Goal: Check status

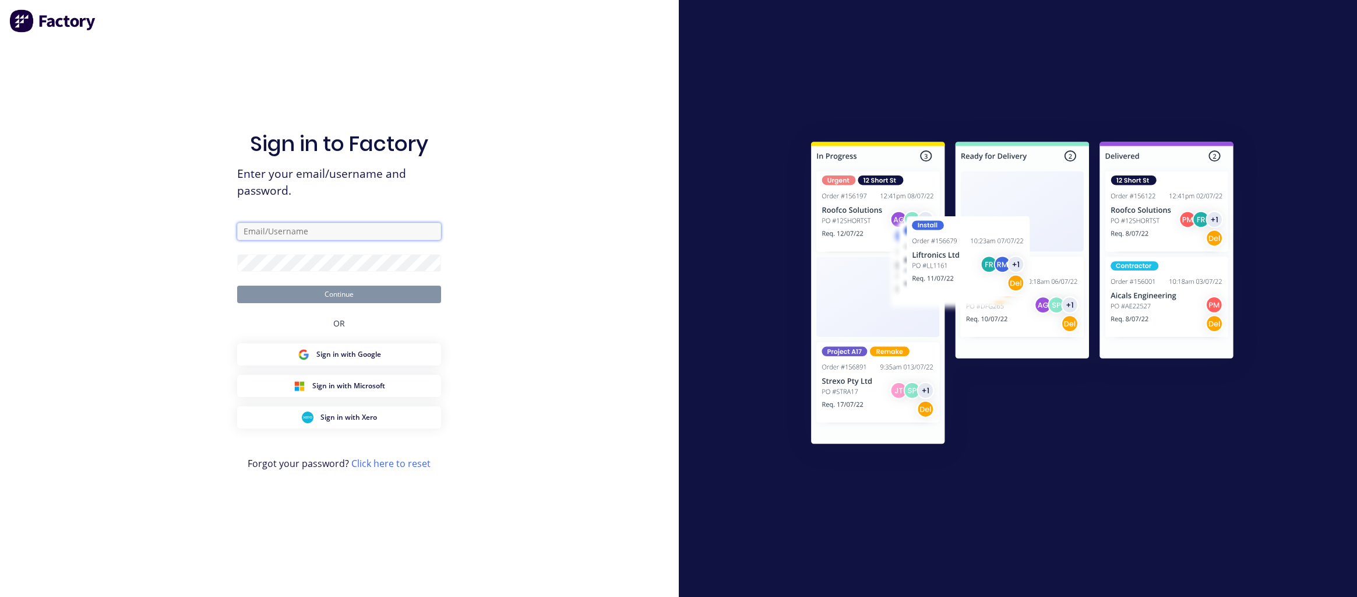
click at [337, 228] on input "text" at bounding box center [339, 231] width 204 height 17
paste input "karmela+default@factory.app"
type input "karmela+default@factory.app"
click at [404, 253] on form "karmela+default@factory.app Continue" at bounding box center [339, 263] width 204 height 80
click at [606, 225] on div "Sign in to Factory Enter your email/username and password. karmela+default@fact…" at bounding box center [339, 298] width 679 height 597
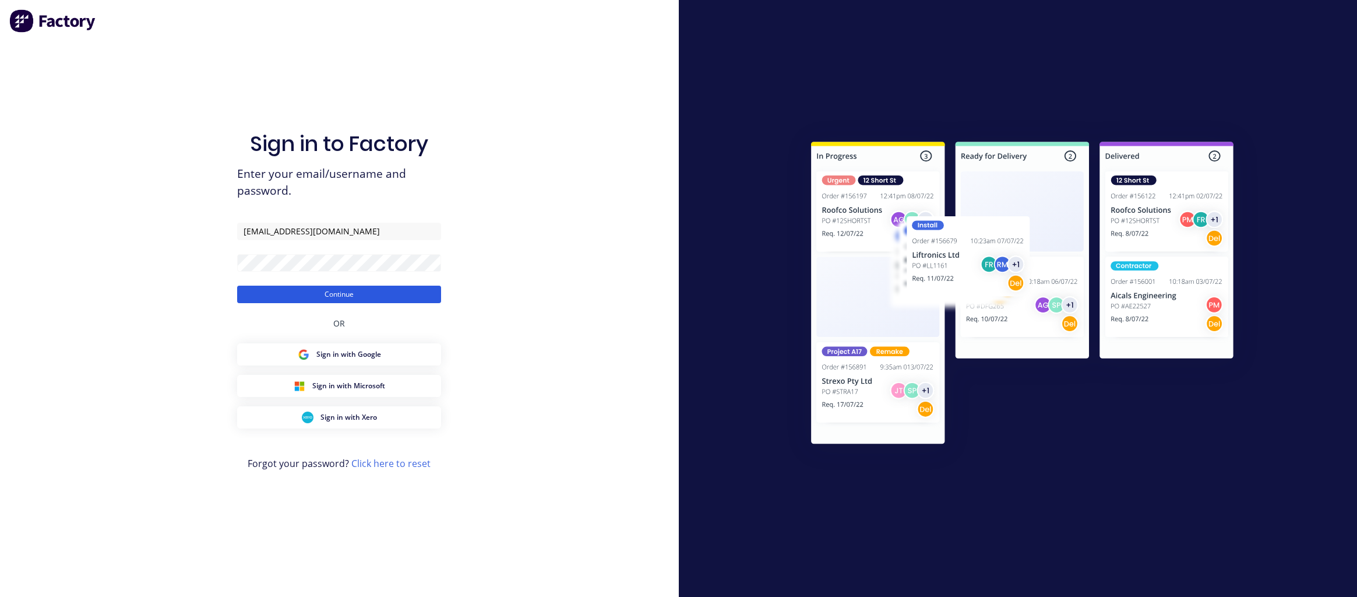
click at [416, 287] on button "Continue" at bounding box center [339, 293] width 204 height 17
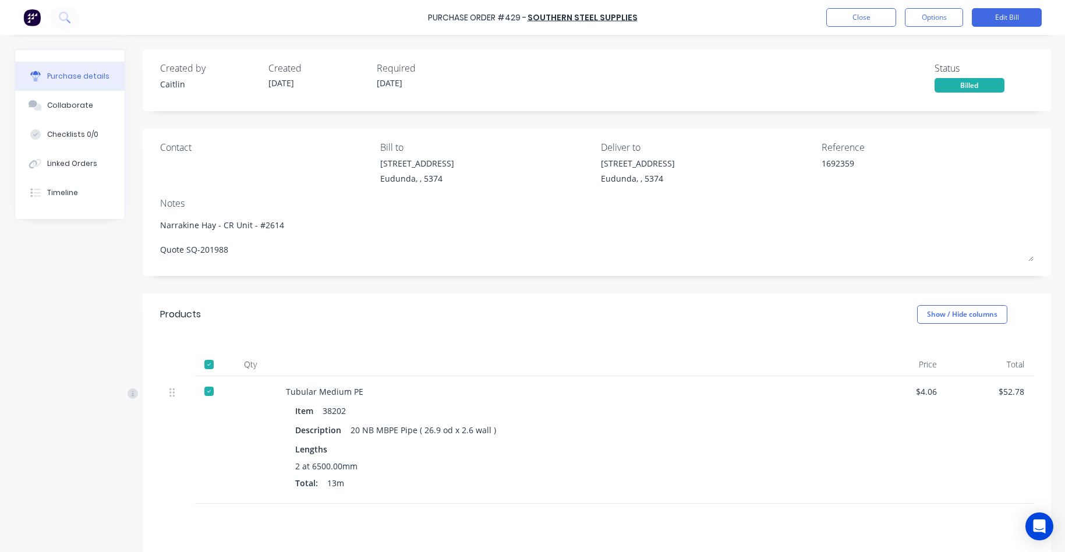
type textarea "x"
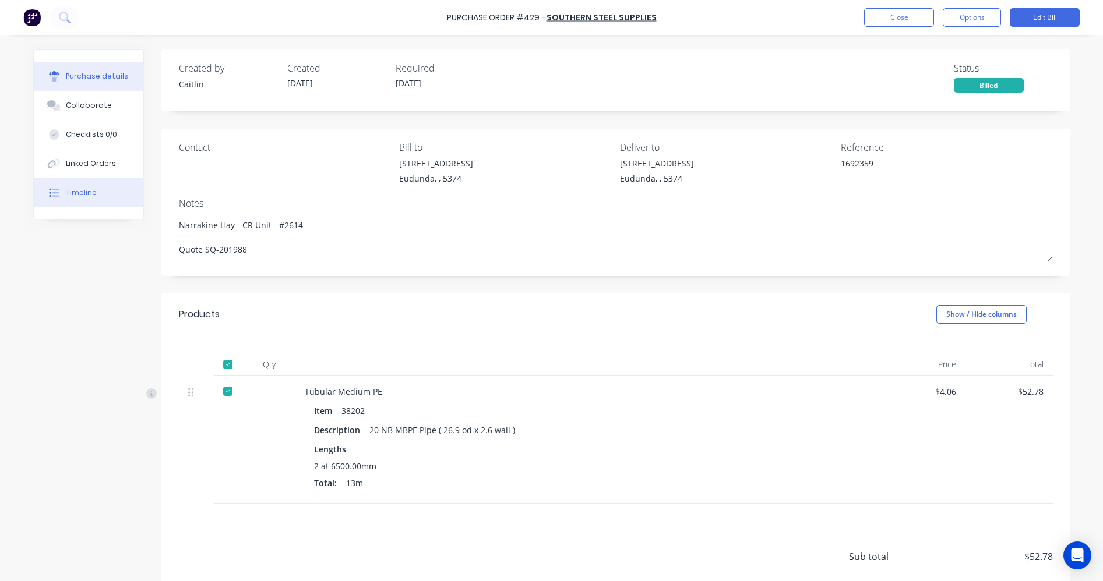
click at [80, 196] on div "Timeline" at bounding box center [81, 193] width 31 height 10
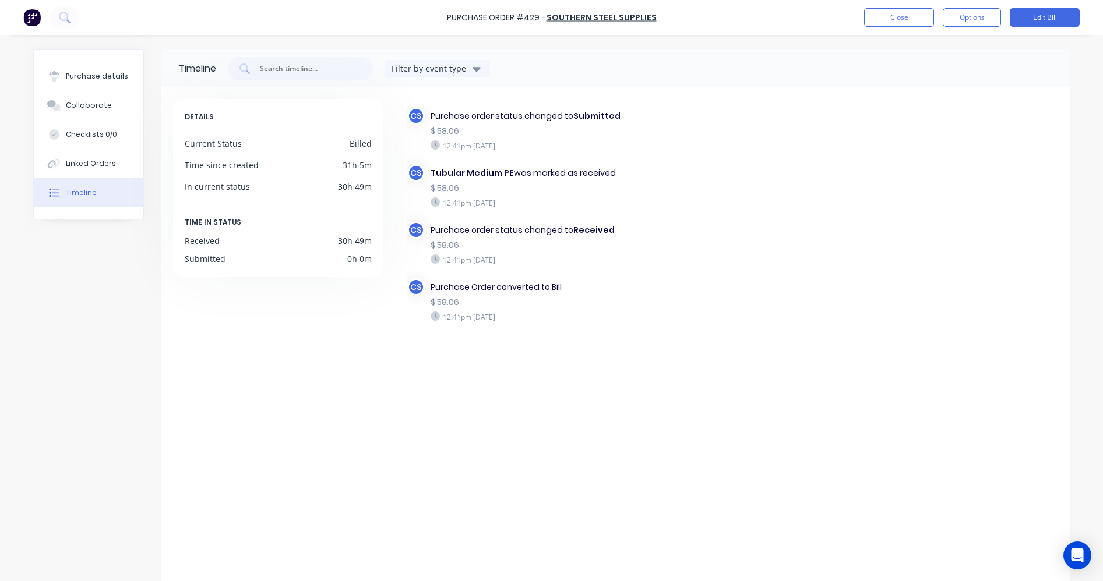
click at [881, 218] on div "CS Purchase order status changed to Submitted $ 58.06 12:41pm [DATE] CS Tubular…" at bounding box center [732, 235] width 651 height 257
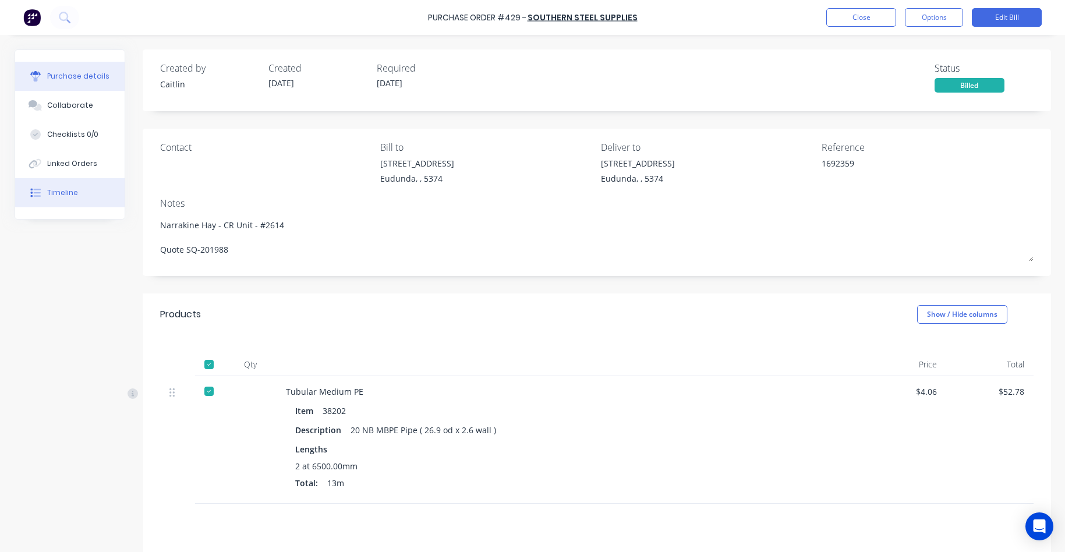
click at [80, 185] on button "Timeline" at bounding box center [70, 192] width 110 height 29
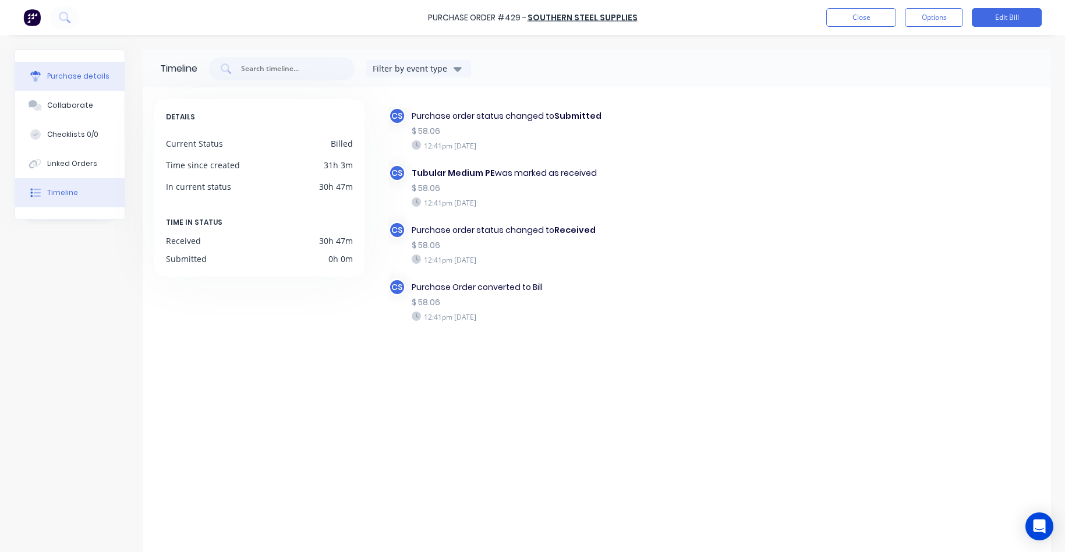
click at [58, 81] on button "Purchase details" at bounding box center [70, 76] width 110 height 29
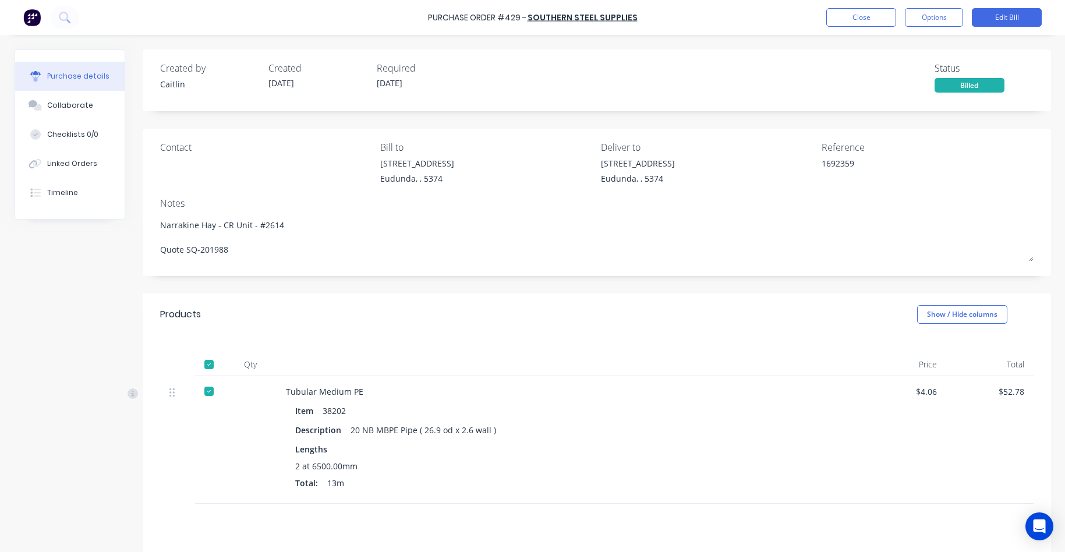
click at [74, 345] on div "Created by Caitlin Created 08/10/25 Required 08/10/25 Status Billed Contact Bil…" at bounding box center [533, 354] width 1037 height 609
type textarea "x"
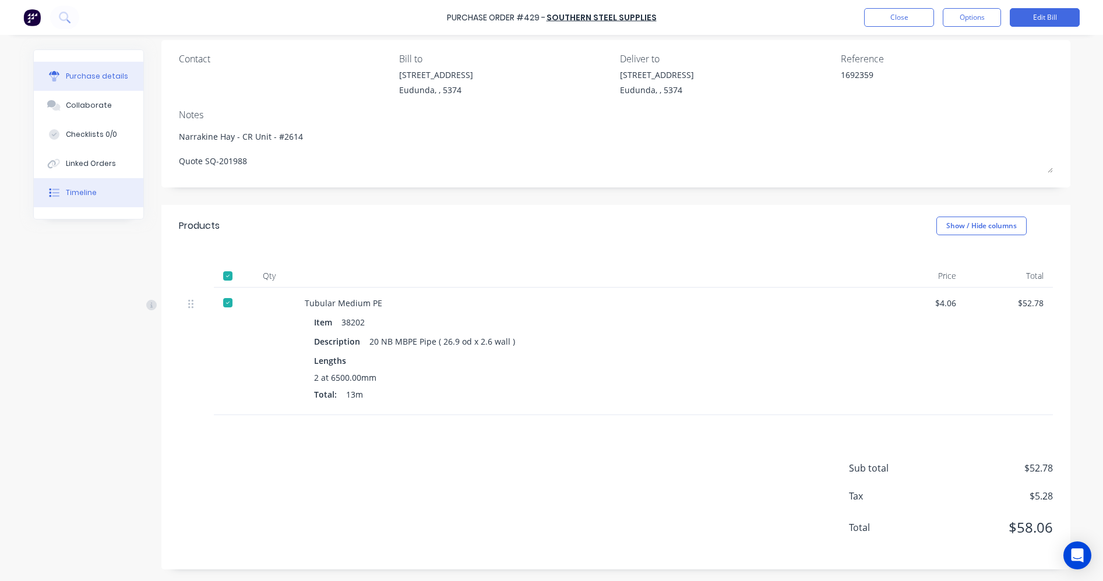
drag, startPoint x: 98, startPoint y: 210, endPoint x: 87, endPoint y: 195, distance: 18.4
click at [98, 210] on div "Purchase details Collaborate Checklists 0/0 Linked Orders Timeline" at bounding box center [89, 134] width 110 height 169
click at [85, 192] on div "Timeline" at bounding box center [81, 193] width 31 height 10
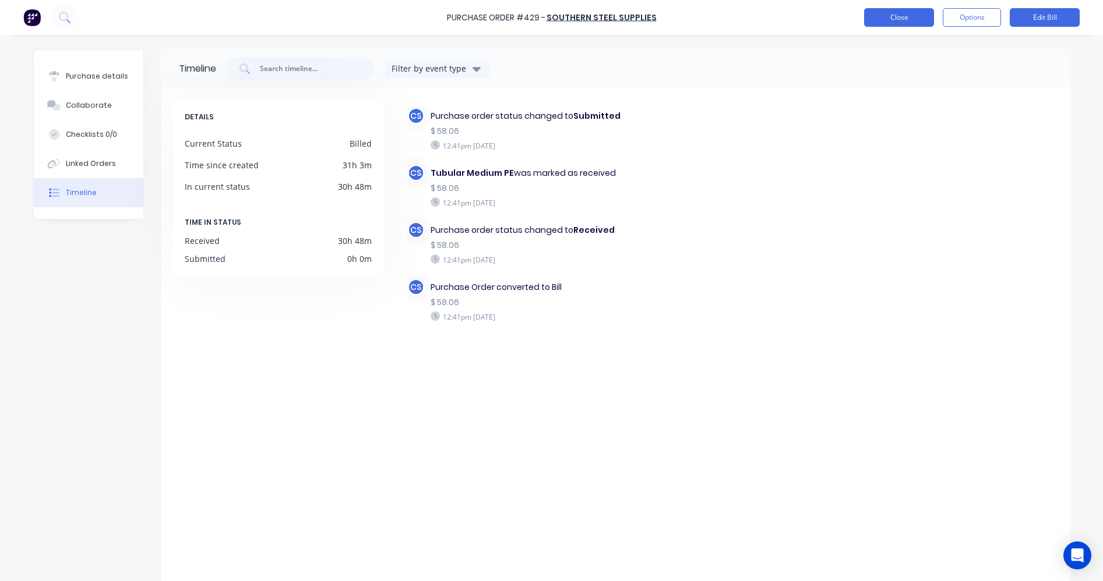
click at [895, 23] on button "Close" at bounding box center [899, 17] width 70 height 19
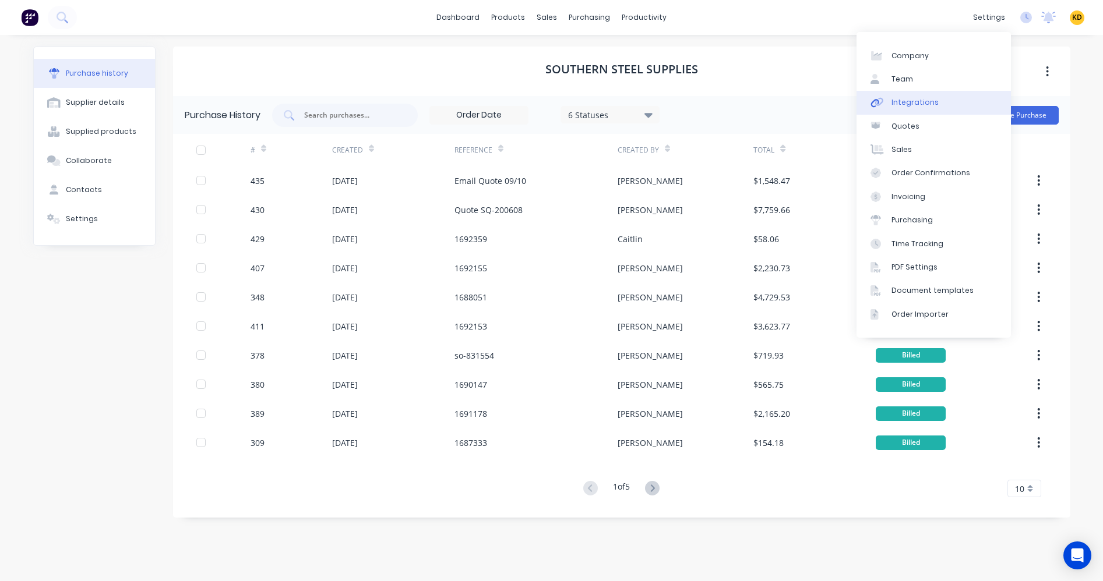
click at [930, 99] on div "Integrations" at bounding box center [914, 102] width 47 height 10
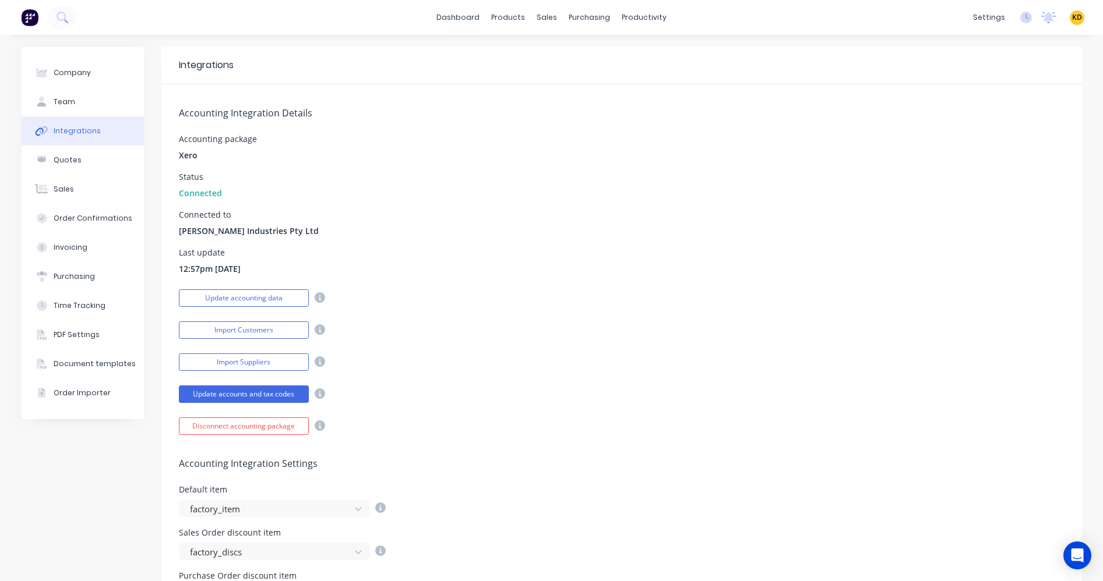
click at [1065, 18] on span "KD" at bounding box center [1077, 17] width 10 height 10
click at [1019, 147] on button "Sign out" at bounding box center [1004, 146] width 154 height 23
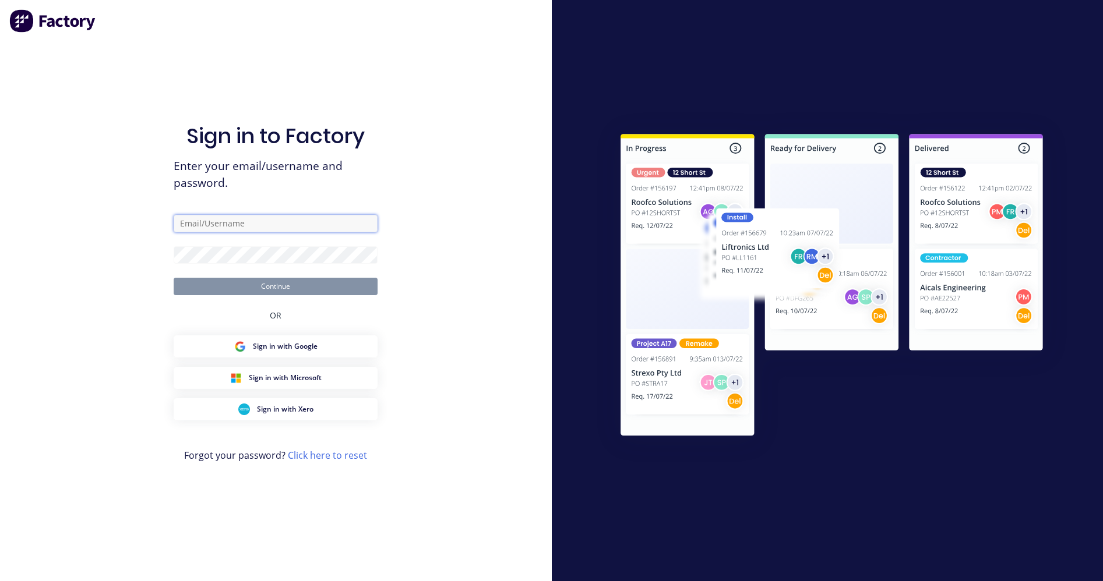
click at [260, 224] on input "text" at bounding box center [276, 223] width 204 height 17
paste input "[EMAIL_ADDRESS][DOMAIN_NAME]"
type input "[EMAIL_ADDRESS][DOMAIN_NAME]"
